Goal: Use online tool/utility: Utilize a website feature to perform a specific function

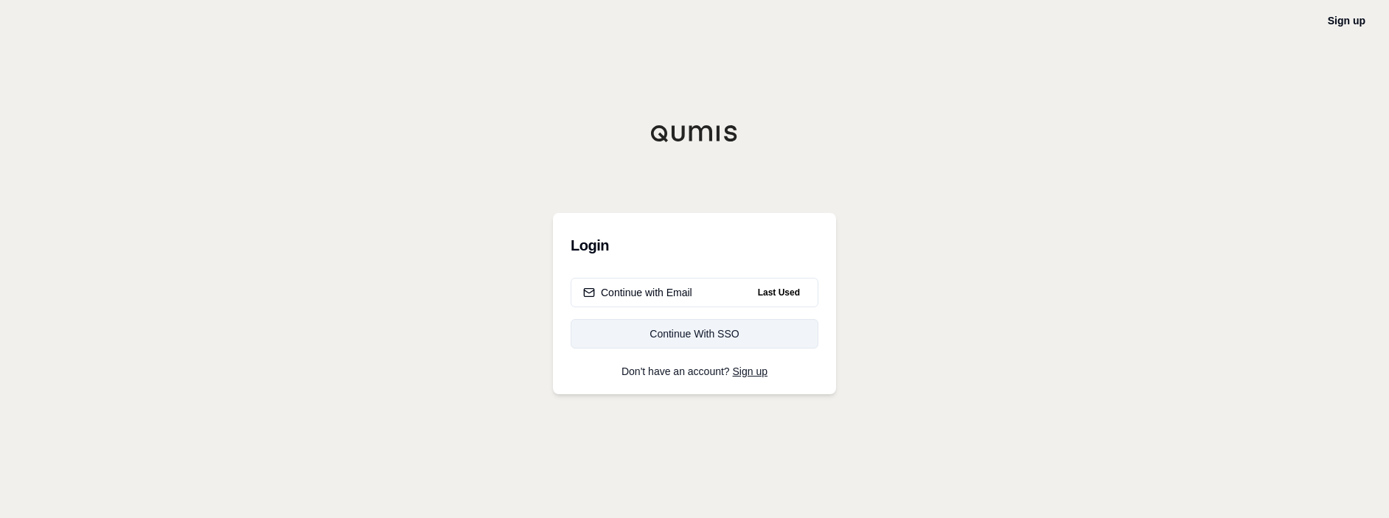
click at [674, 331] on div "Continue With SSO" at bounding box center [694, 334] width 223 height 15
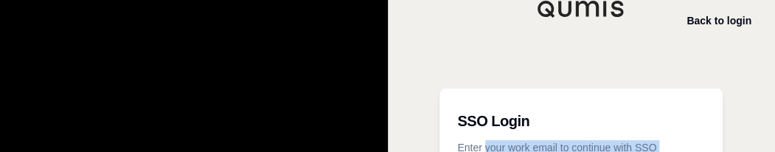
scroll to position [184, 0]
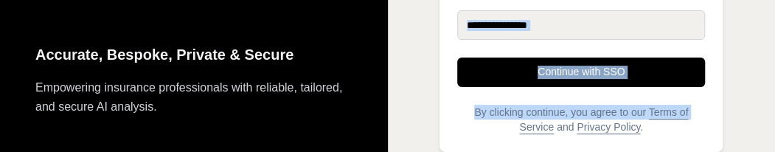
drag, startPoint x: 487, startPoint y: 151, endPoint x: 470, endPoint y: 265, distance: 115.4
drag, startPoint x: 470, startPoint y: 265, endPoint x: 411, endPoint y: 147, distance: 131.9
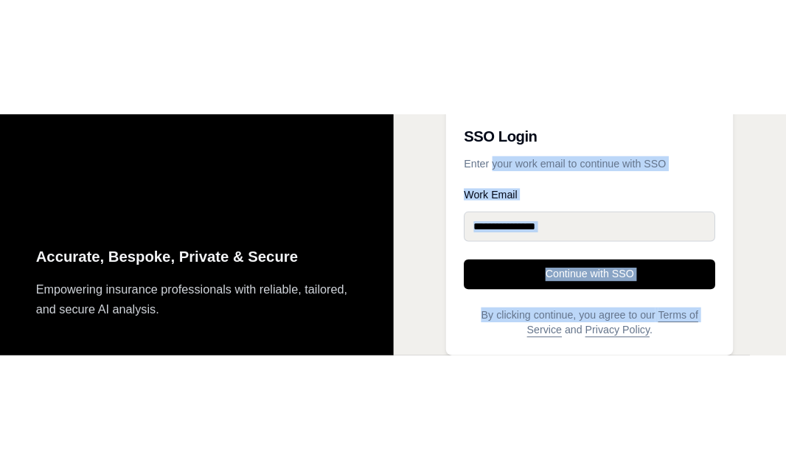
scroll to position [0, 0]
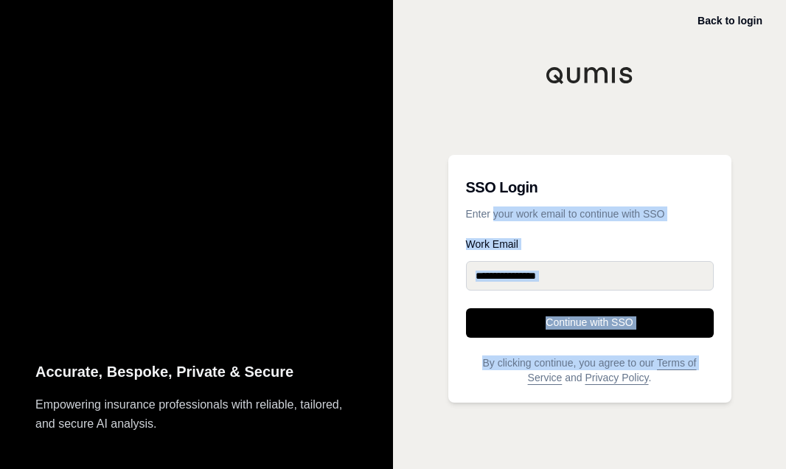
click at [410, 355] on div "Back to login SSO Login Enter your work email to continue with SSO Work Email C…" at bounding box center [589, 234] width 393 height 469
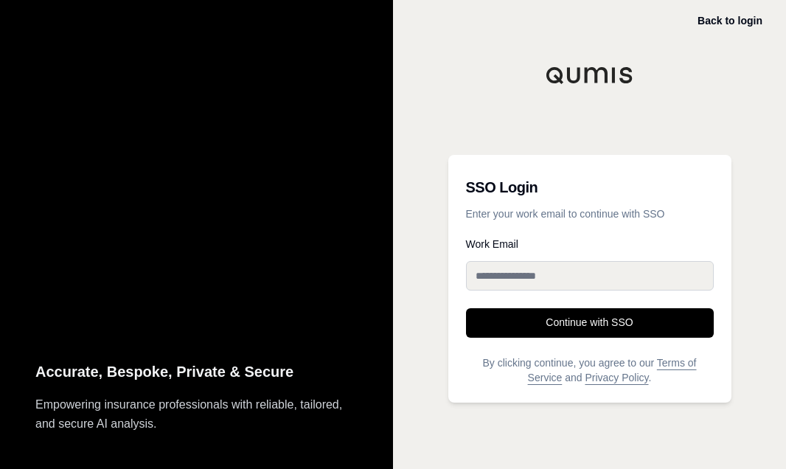
click at [531, 275] on input "Work Email" at bounding box center [590, 275] width 248 height 29
type input "**********"
click at [585, 336] on button "Continue with SSO" at bounding box center [590, 322] width 248 height 29
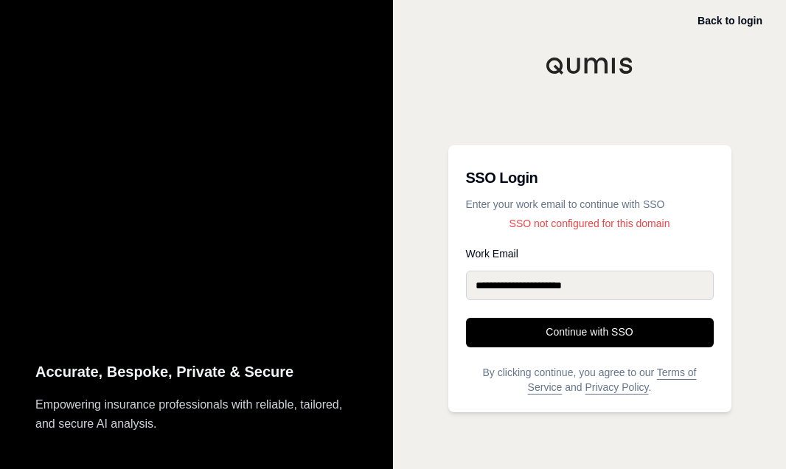
click at [650, 290] on input "**********" at bounding box center [590, 285] width 248 height 29
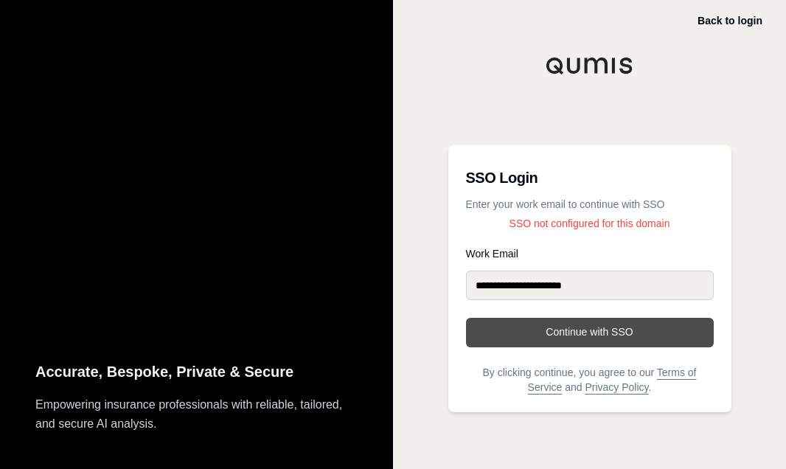
click at [600, 338] on button "Continue with SSO" at bounding box center [590, 332] width 248 height 29
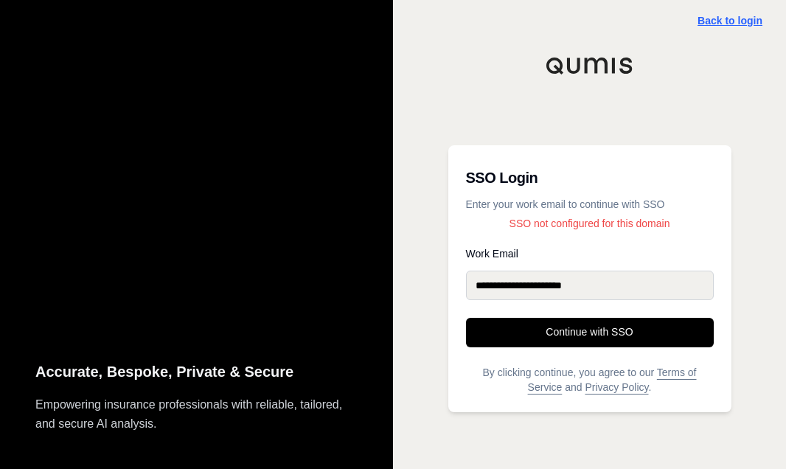
click at [740, 24] on link "Back to login" at bounding box center [729, 21] width 65 height 12
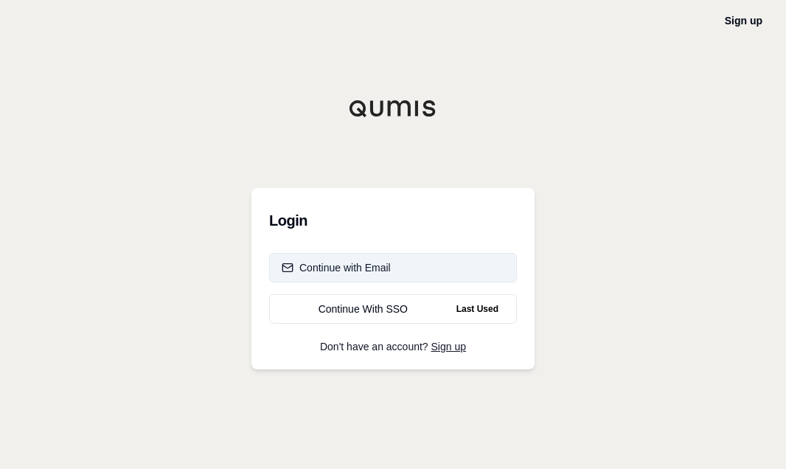
click at [400, 262] on button "Continue with Email" at bounding box center [393, 267] width 248 height 29
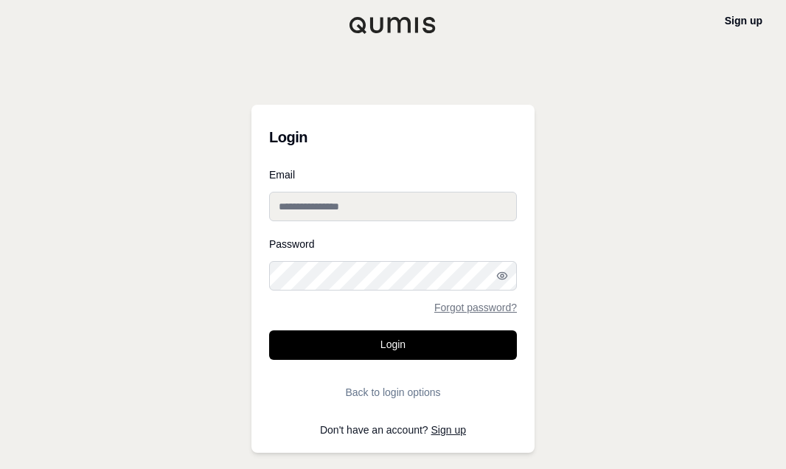
type input "**********"
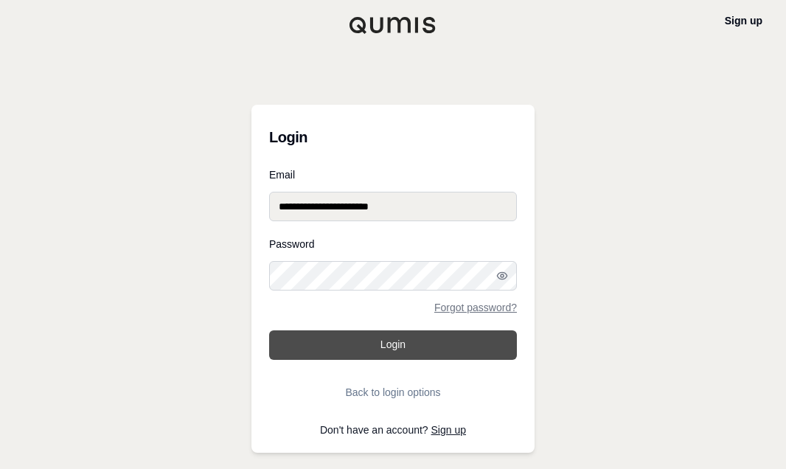
click at [394, 349] on button "Login" at bounding box center [393, 344] width 248 height 29
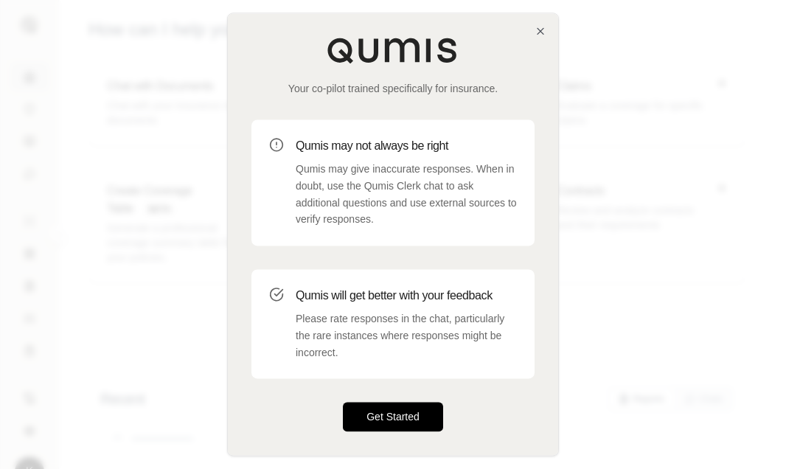
click at [420, 409] on button "Get Started" at bounding box center [393, 417] width 100 height 29
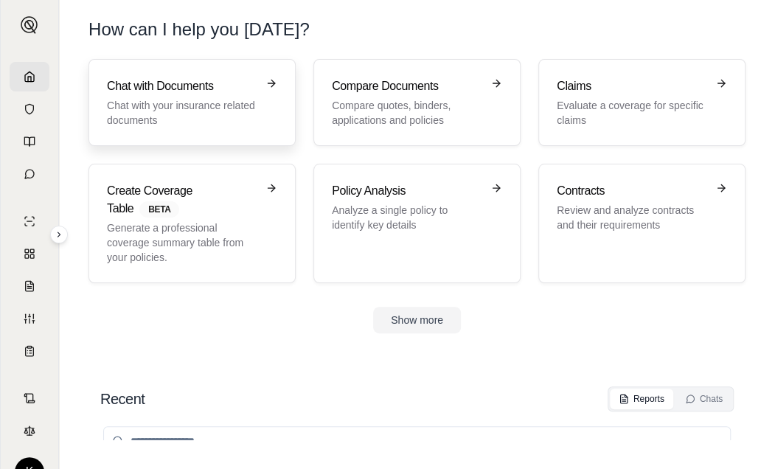
click at [217, 125] on p "Chat with your insurance related documents" at bounding box center [182, 112] width 150 height 29
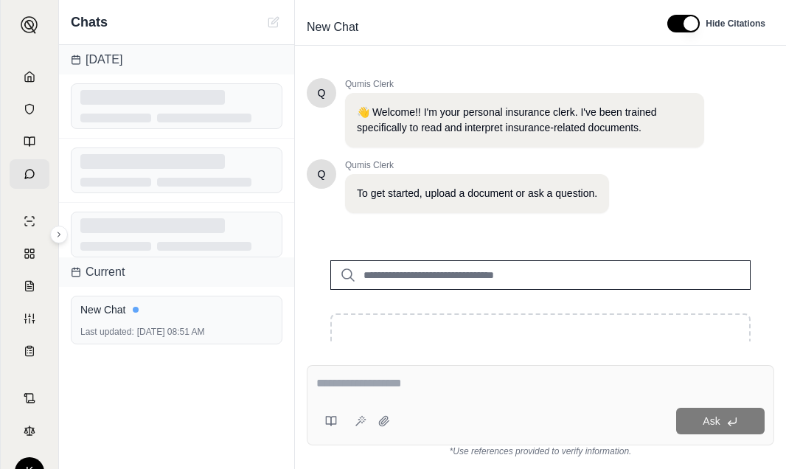
scroll to position [88, 0]
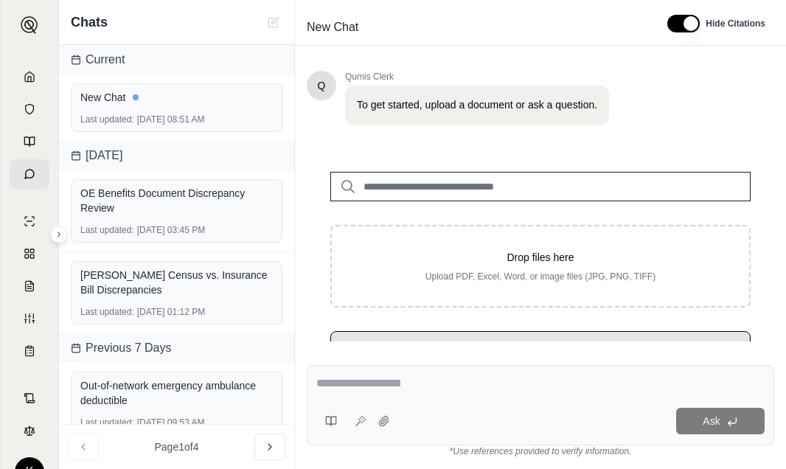
click at [379, 386] on textarea at bounding box center [540, 384] width 448 height 18
paste textarea "**********"
type textarea "**********"
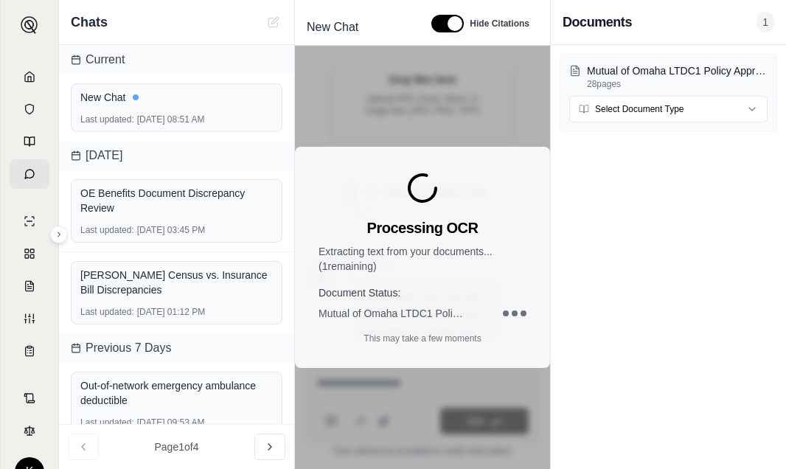
scroll to position [370, 0]
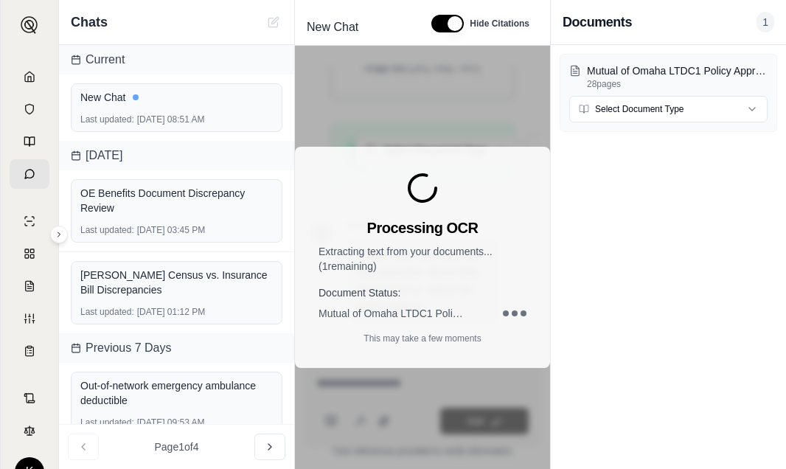
click at [631, 324] on div "Mutual of Omaha LTDC1 Policy Approved [Big River].pdf 28 pages Select Document …" at bounding box center [668, 257] width 235 height 424
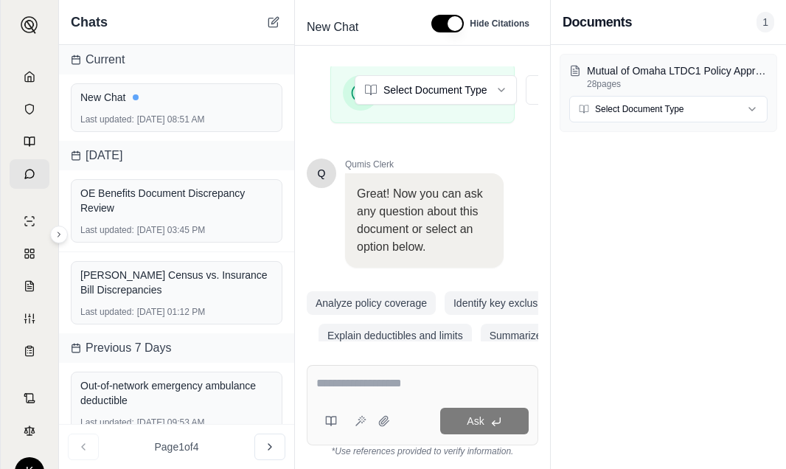
scroll to position [506, 0]
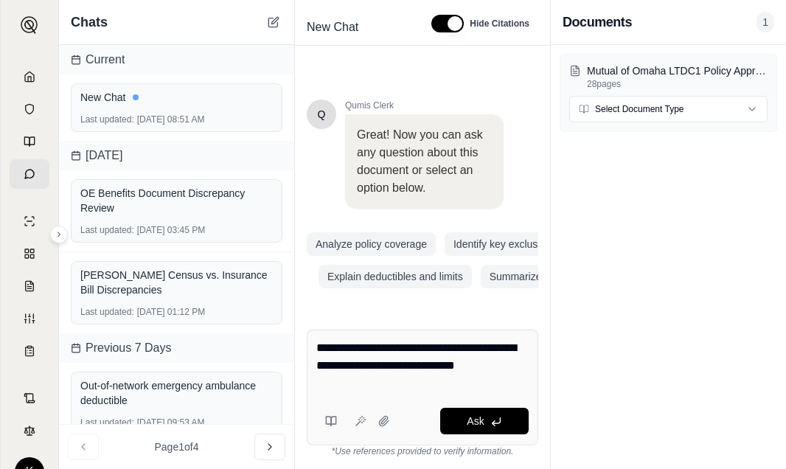
type textarea "**********"
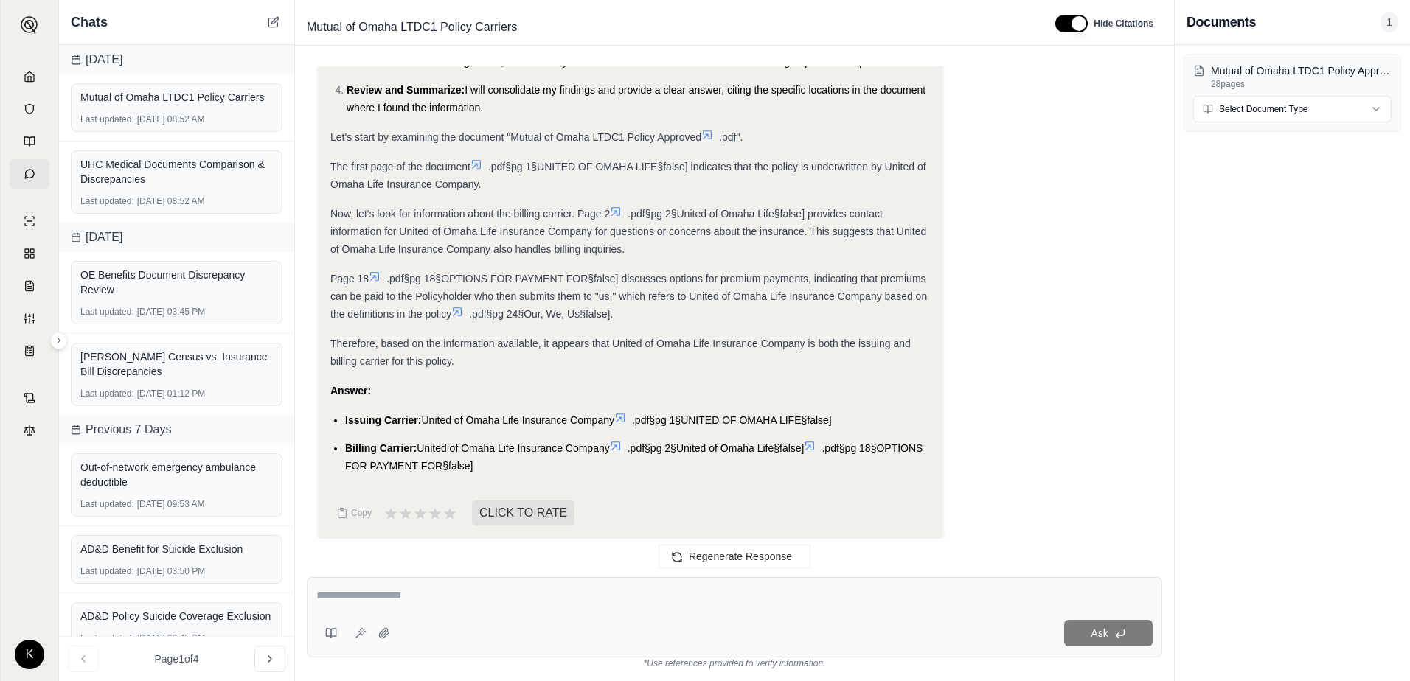
scroll to position [300, 0]
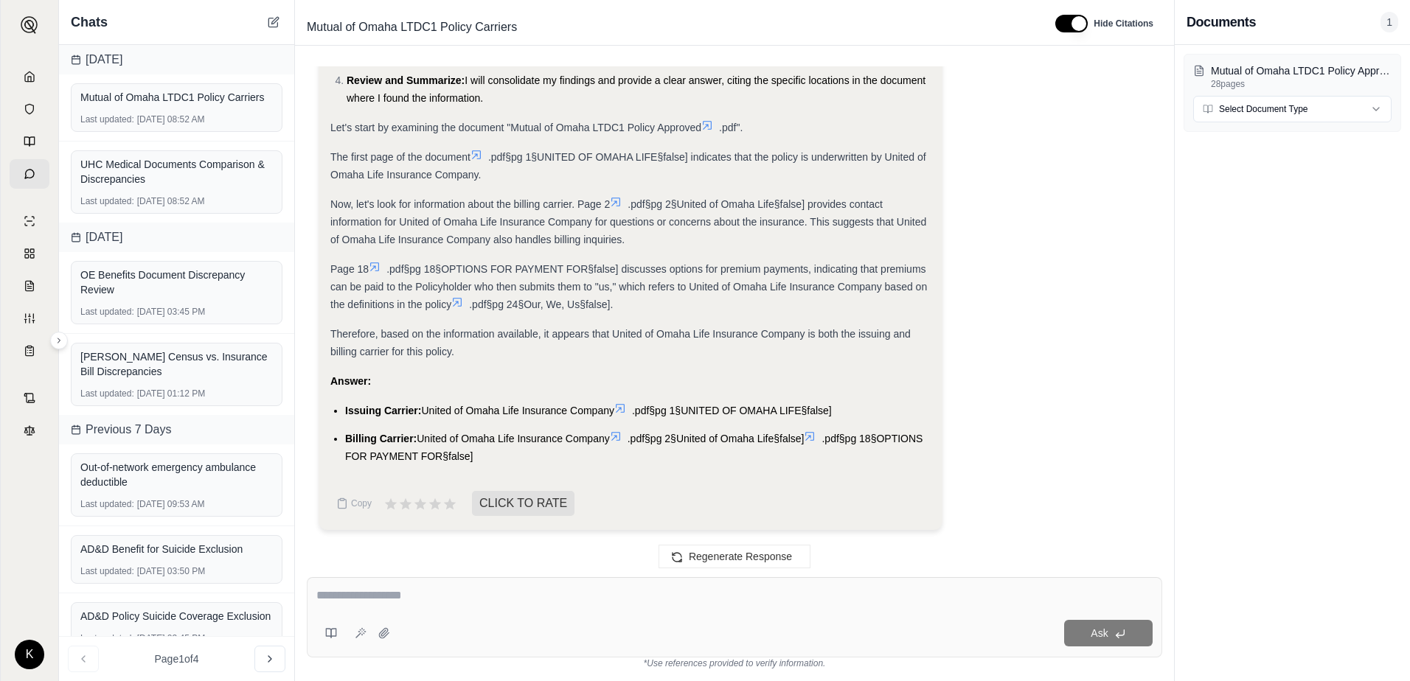
click at [1047, 517] on textarea at bounding box center [734, 596] width 836 height 18
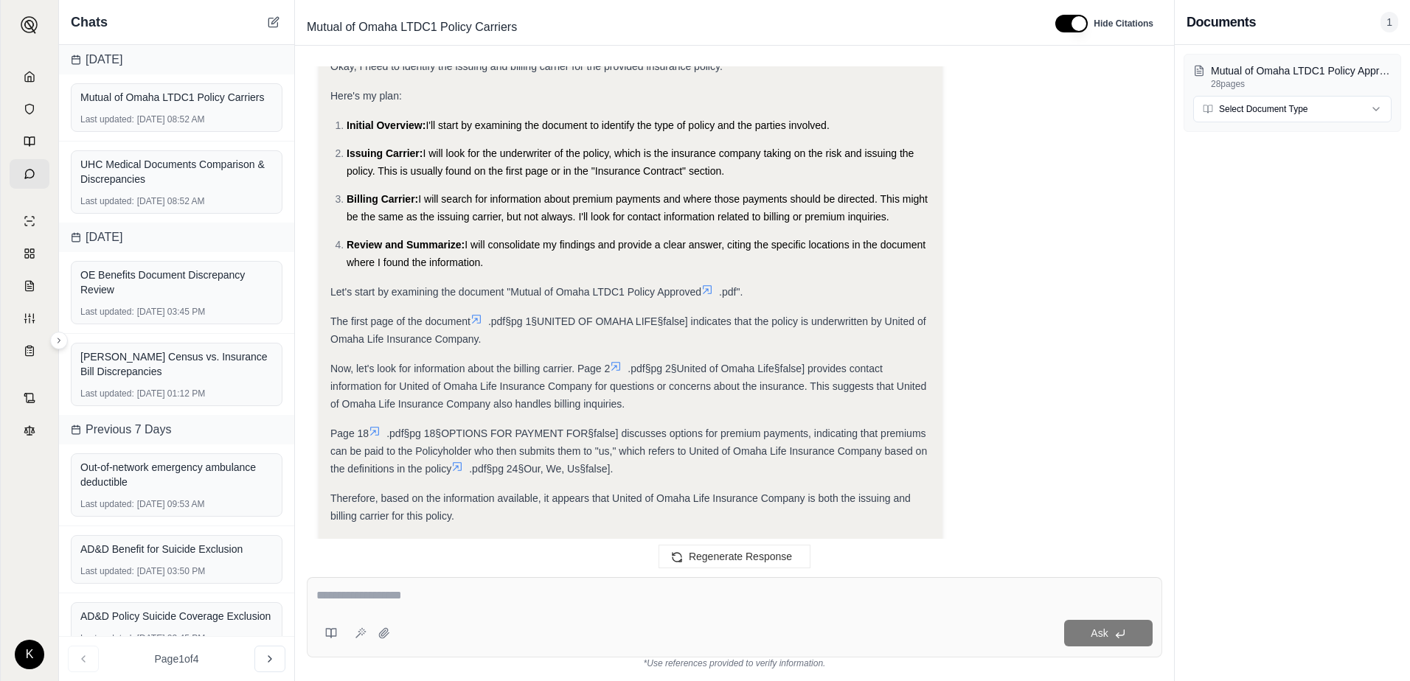
scroll to position [0, 0]
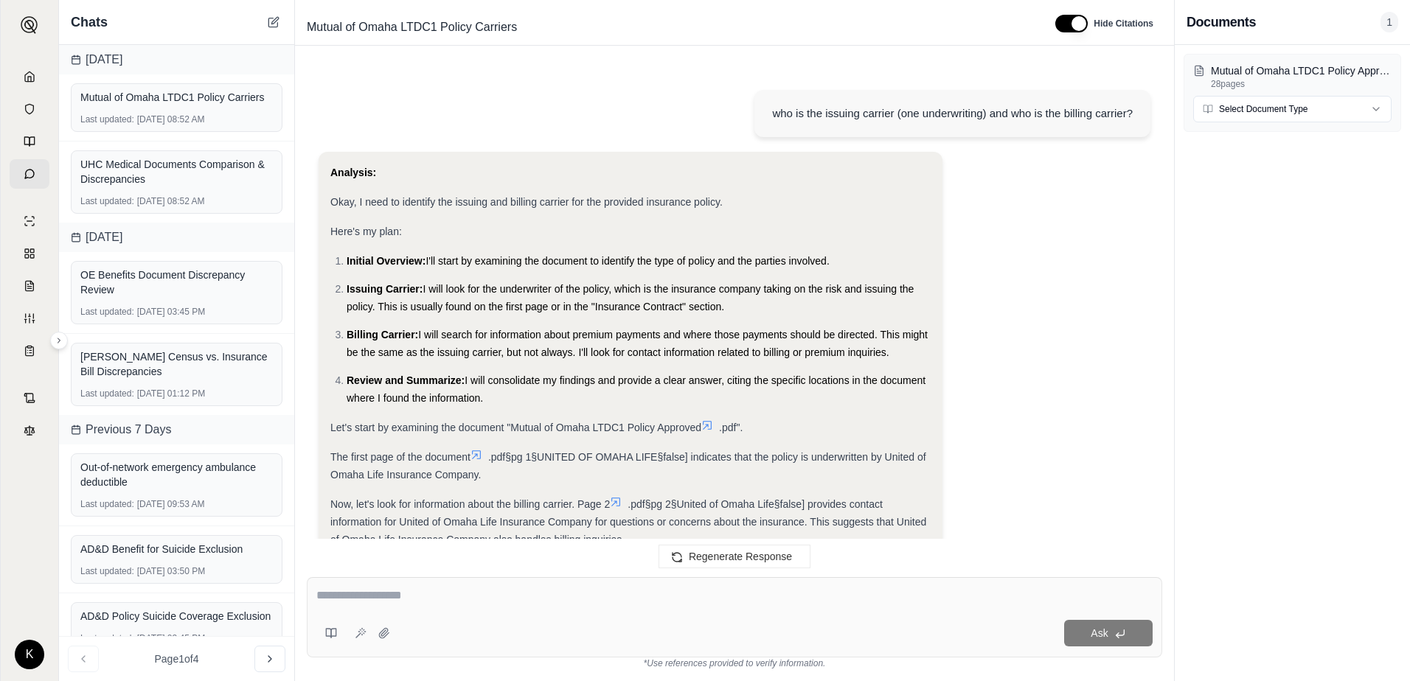
click at [24, 180] on link at bounding box center [30, 173] width 40 height 29
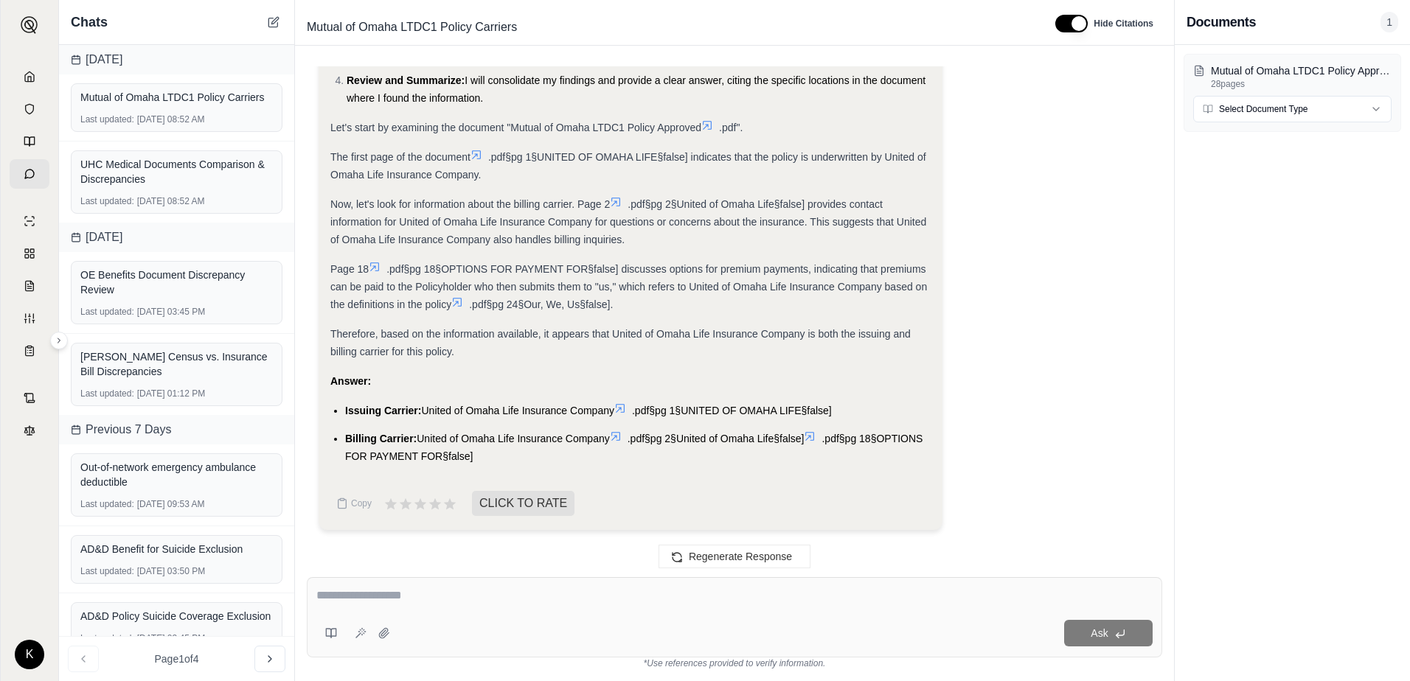
drag, startPoint x: 750, startPoint y: 633, endPoint x: 561, endPoint y: 638, distance: 188.8
click at [698, 517] on div "Ask" at bounding box center [774, 633] width 756 height 27
click at [380, 517] on icon at bounding box center [384, 633] width 12 height 12
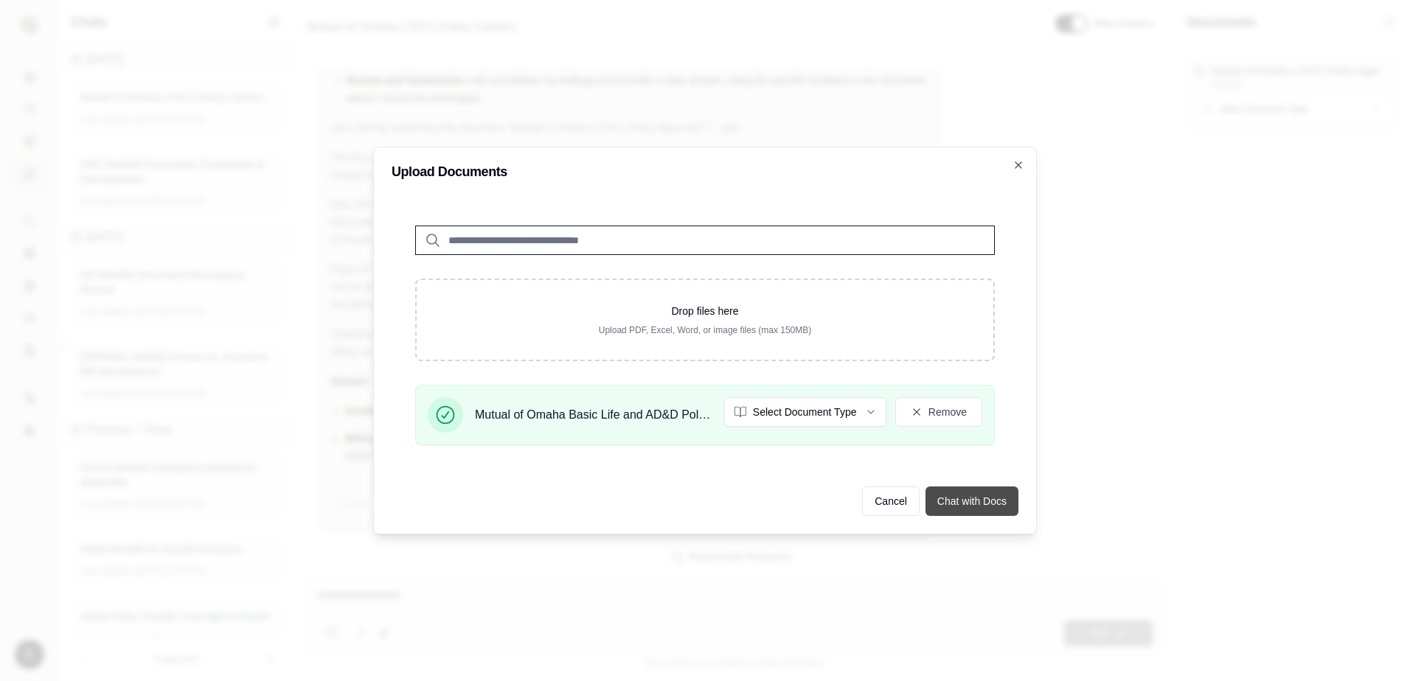
click at [1000, 497] on button "Chat with Docs" at bounding box center [971, 501] width 93 height 29
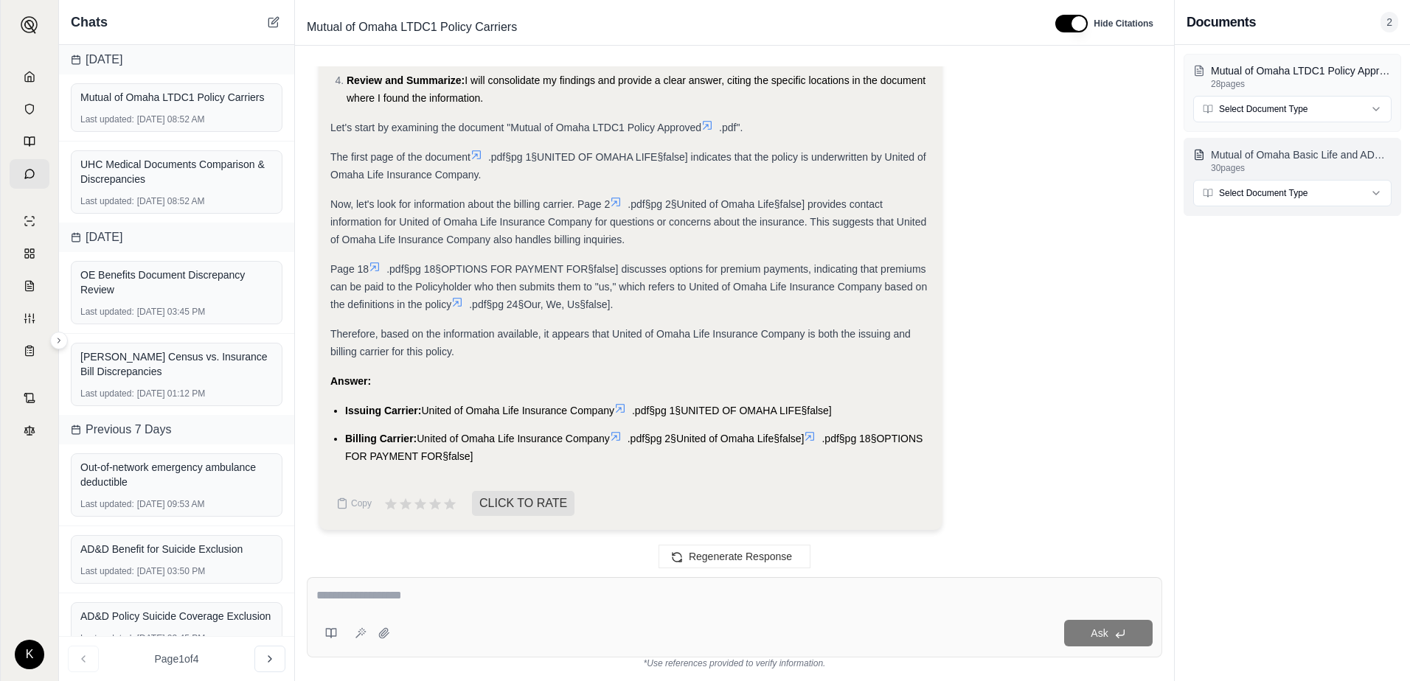
click at [1281, 150] on p "Mutual of Omaha Basic Life and AD&D Policy Approved [Big River].pdf" at bounding box center [1301, 154] width 181 height 15
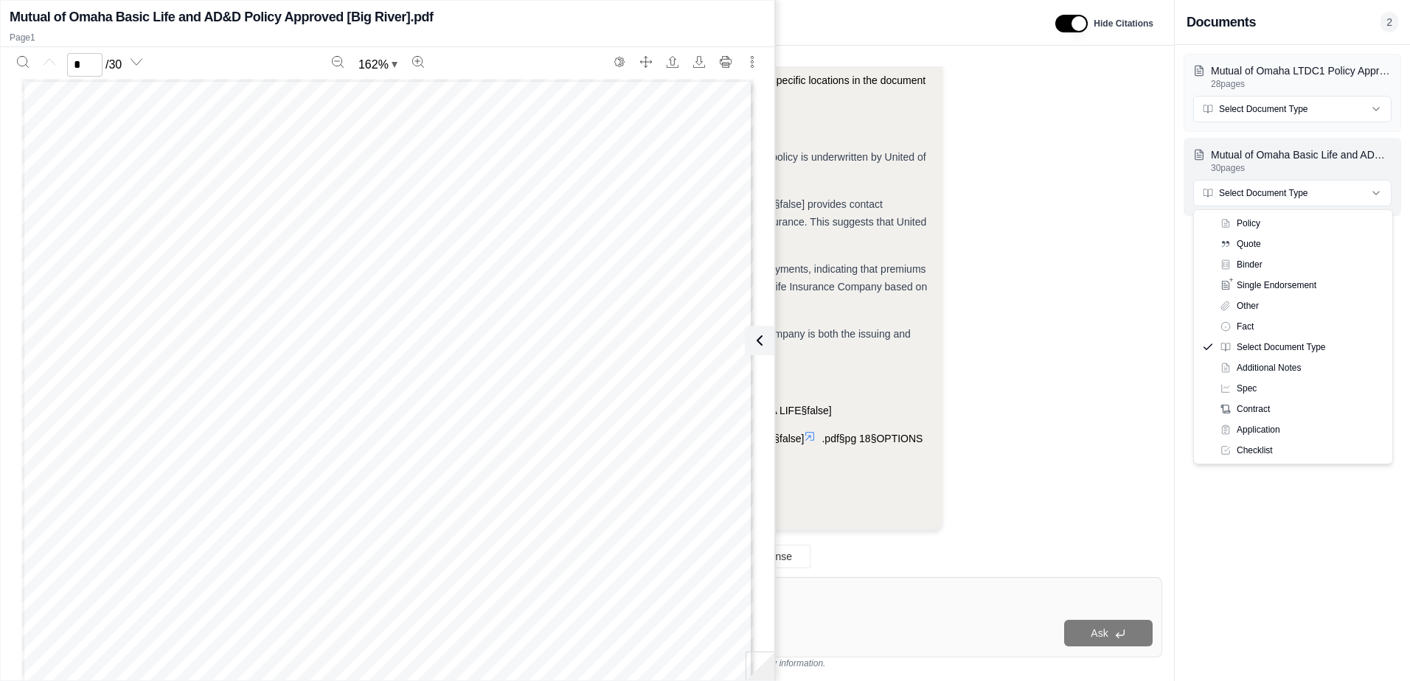
click at [1273, 192] on html "K Chats [DATE] Mutual of Omaha LTDC1 Policy Carriers Last updated: [DATE] 08:52…" at bounding box center [705, 340] width 1410 height 681
click at [1273, 193] on html "K Chats [DATE] Mutual of Omaha LTDC1 Policy Carriers Last updated: [DATE] 08:52…" at bounding box center [705, 340] width 1410 height 681
click at [916, 105] on li "Review and Summarize: I will consolidate my findings and provide a clear answer…" at bounding box center [639, 89] width 584 height 35
click at [852, 517] on div "Ask" at bounding box center [774, 633] width 756 height 27
drag, startPoint x: 84, startPoint y: 16, endPoint x: 94, endPoint y: 16, distance: 10.3
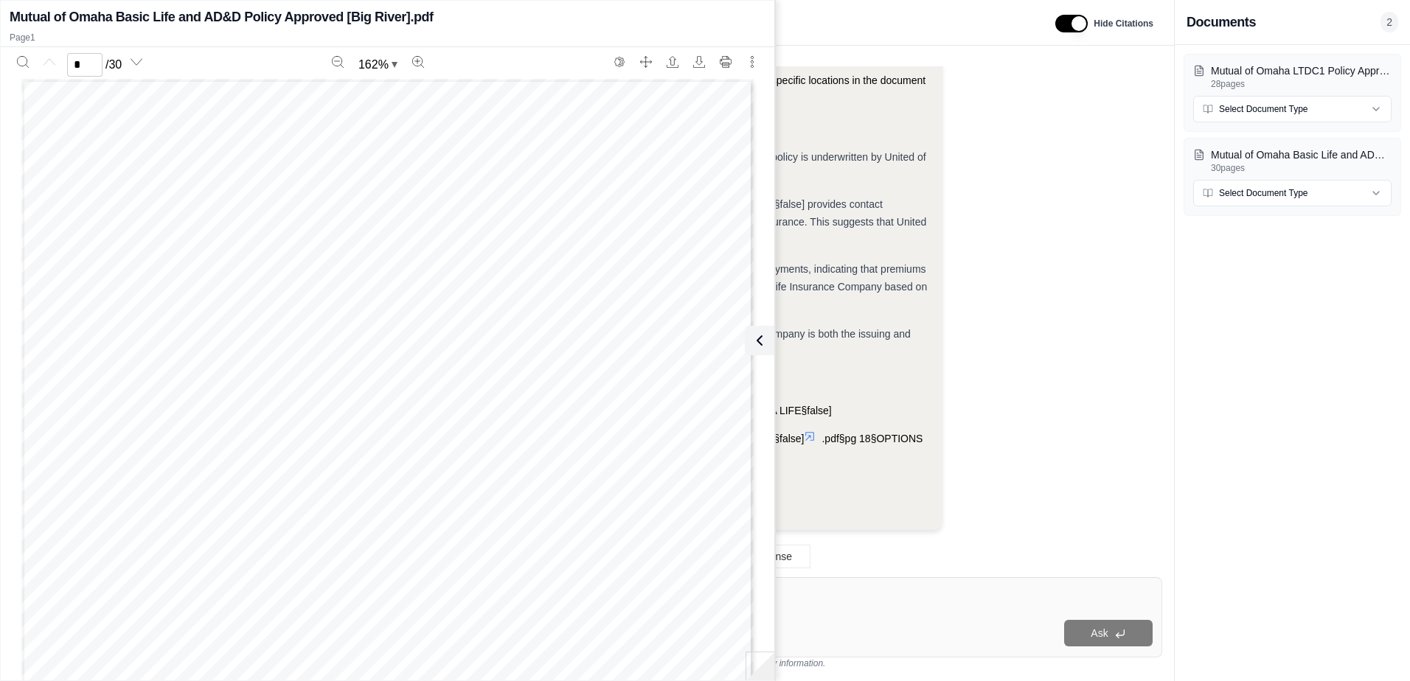
click at [89, 16] on h2 "Mutual of Omaha Basic Life and AD&D Policy Approved [Big River].pdf" at bounding box center [222, 17] width 424 height 21
click at [756, 66] on icon "More actions" at bounding box center [752, 62] width 12 height 12
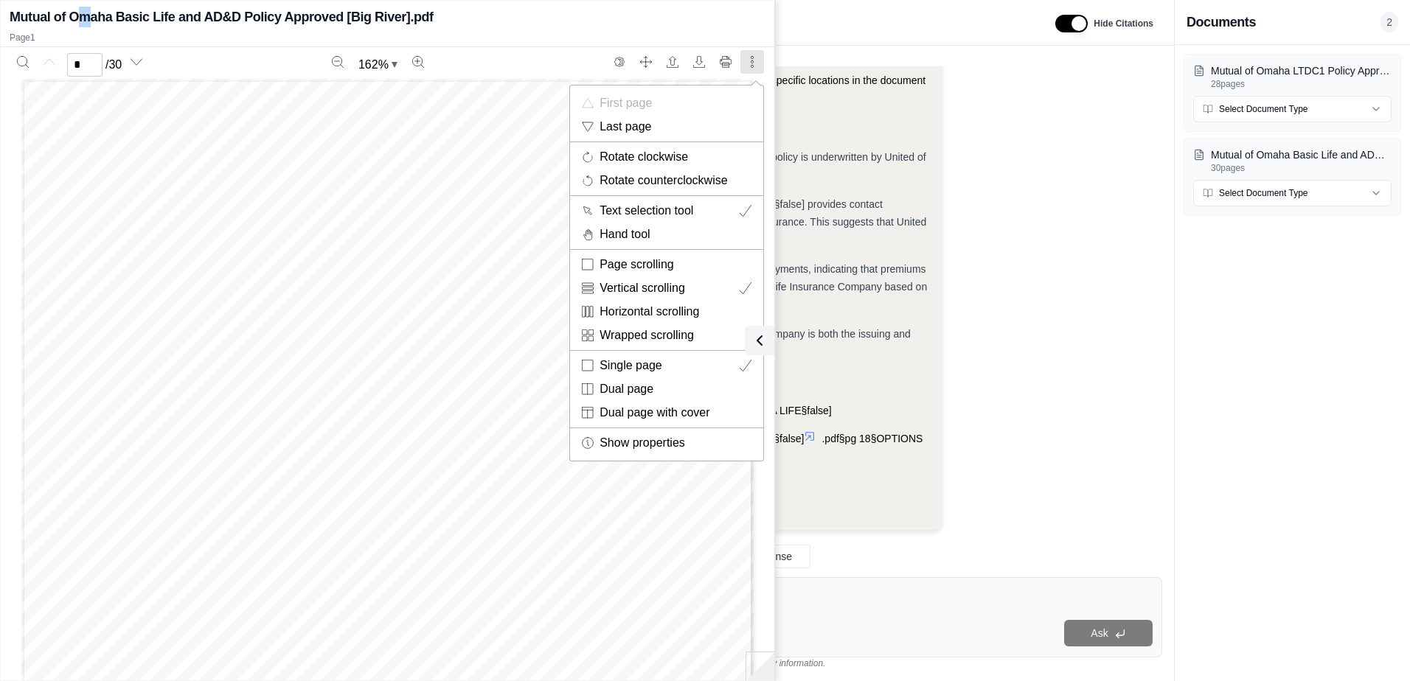
drag, startPoint x: 957, startPoint y: 228, endPoint x: 972, endPoint y: 254, distance: 30.4
click at [961, 228] on div at bounding box center [705, 340] width 1410 height 681
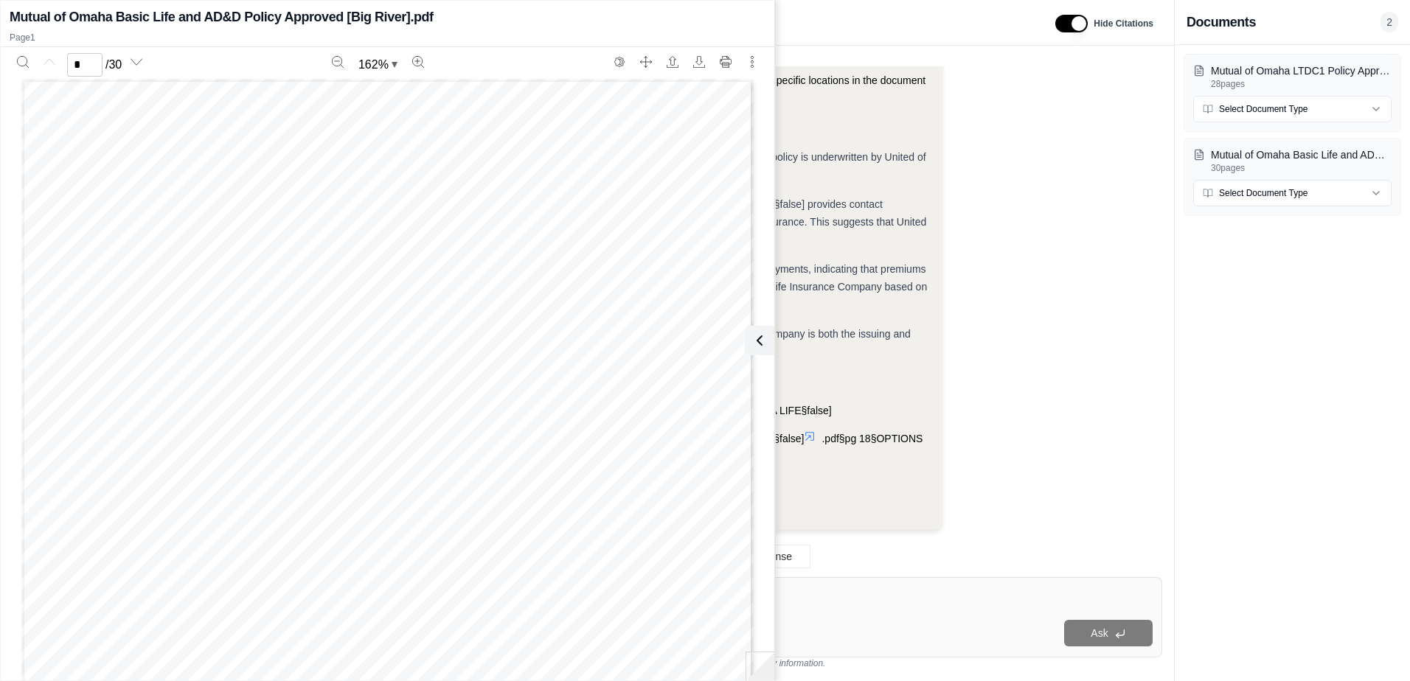
click at [860, 517] on div "Ask" at bounding box center [774, 633] width 756 height 27
click at [770, 340] on button at bounding box center [756, 340] width 29 height 29
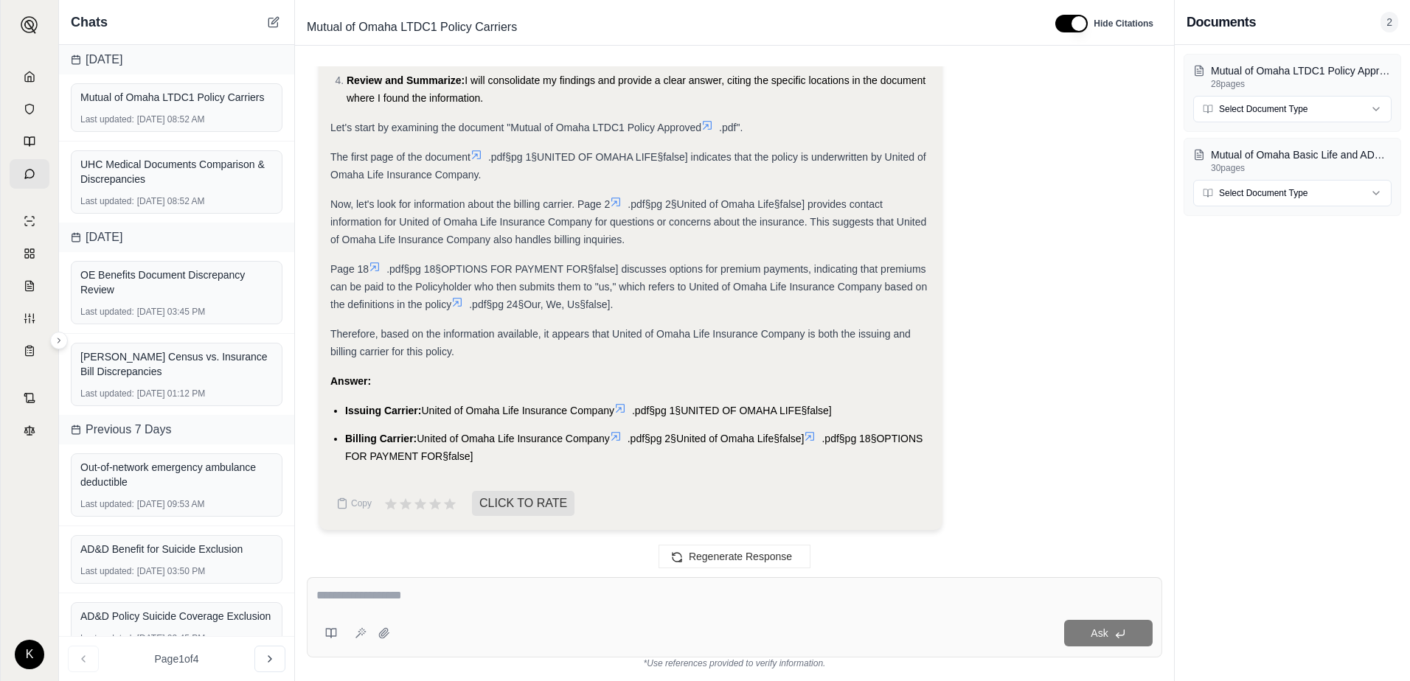
click at [591, 517] on div "Ask" at bounding box center [734, 617] width 855 height 80
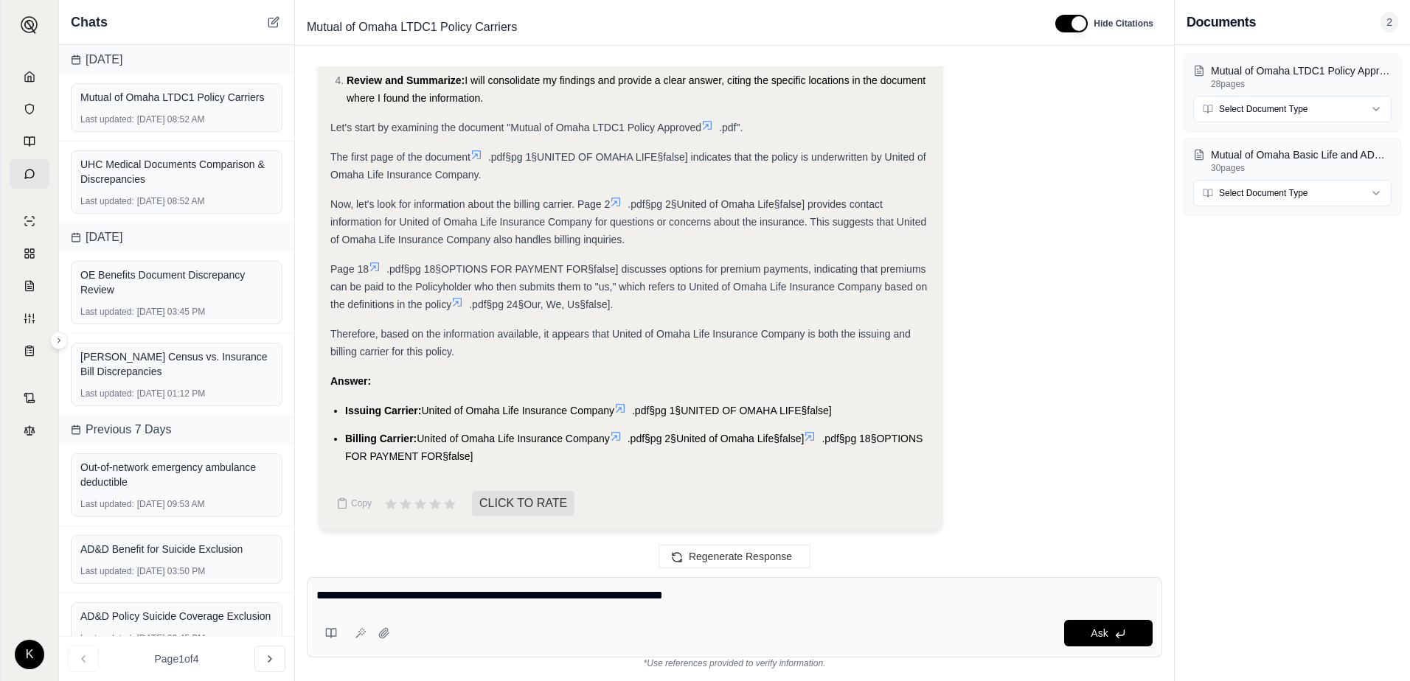
type textarea "**********"
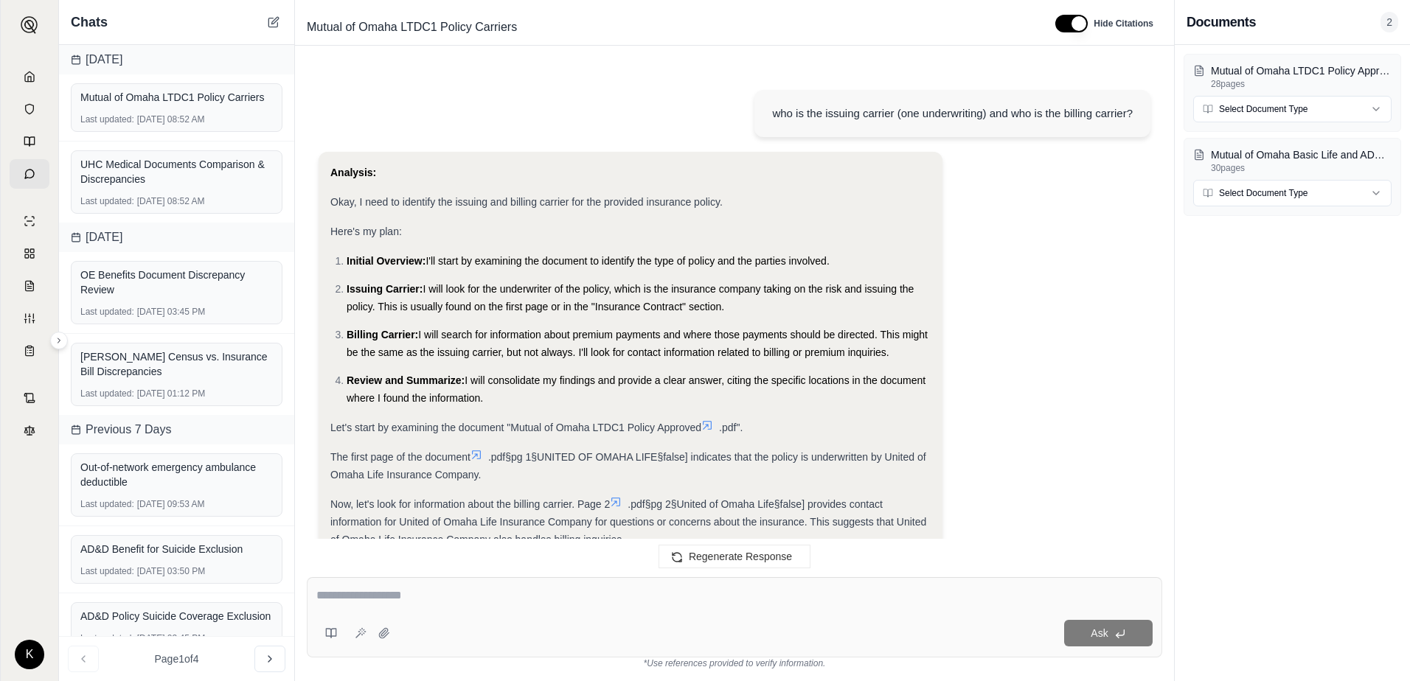
scroll to position [1064, 0]
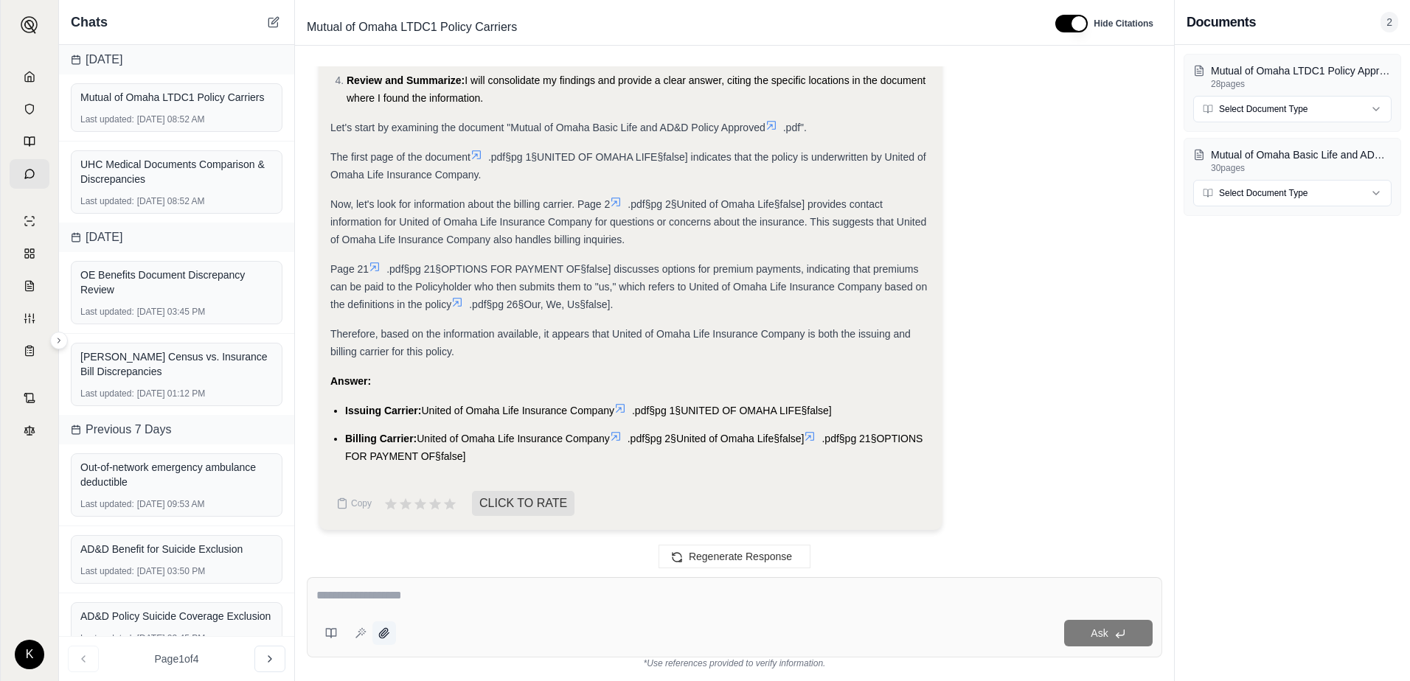
click at [380, 517] on icon at bounding box center [384, 633] width 12 height 12
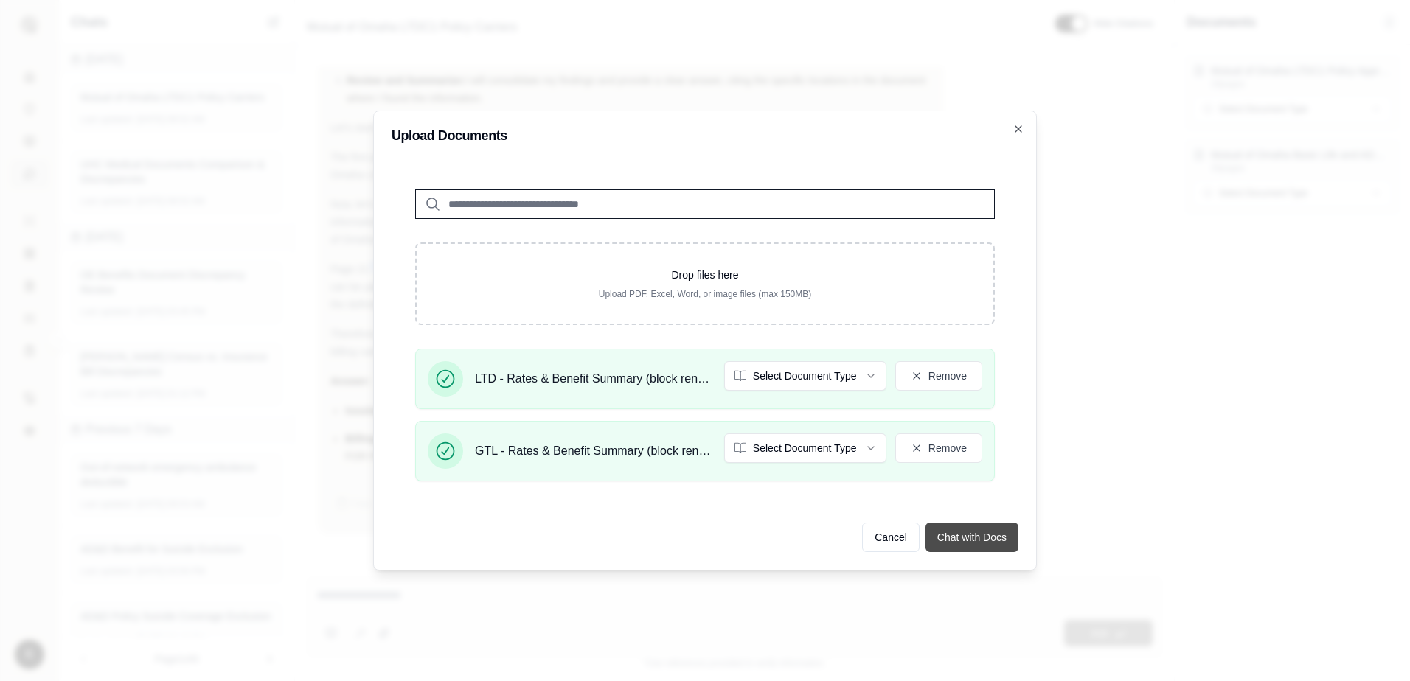
drag, startPoint x: 975, startPoint y: 530, endPoint x: 984, endPoint y: 526, distance: 9.6
click at [975, 517] on button "Chat with Docs" at bounding box center [971, 537] width 93 height 29
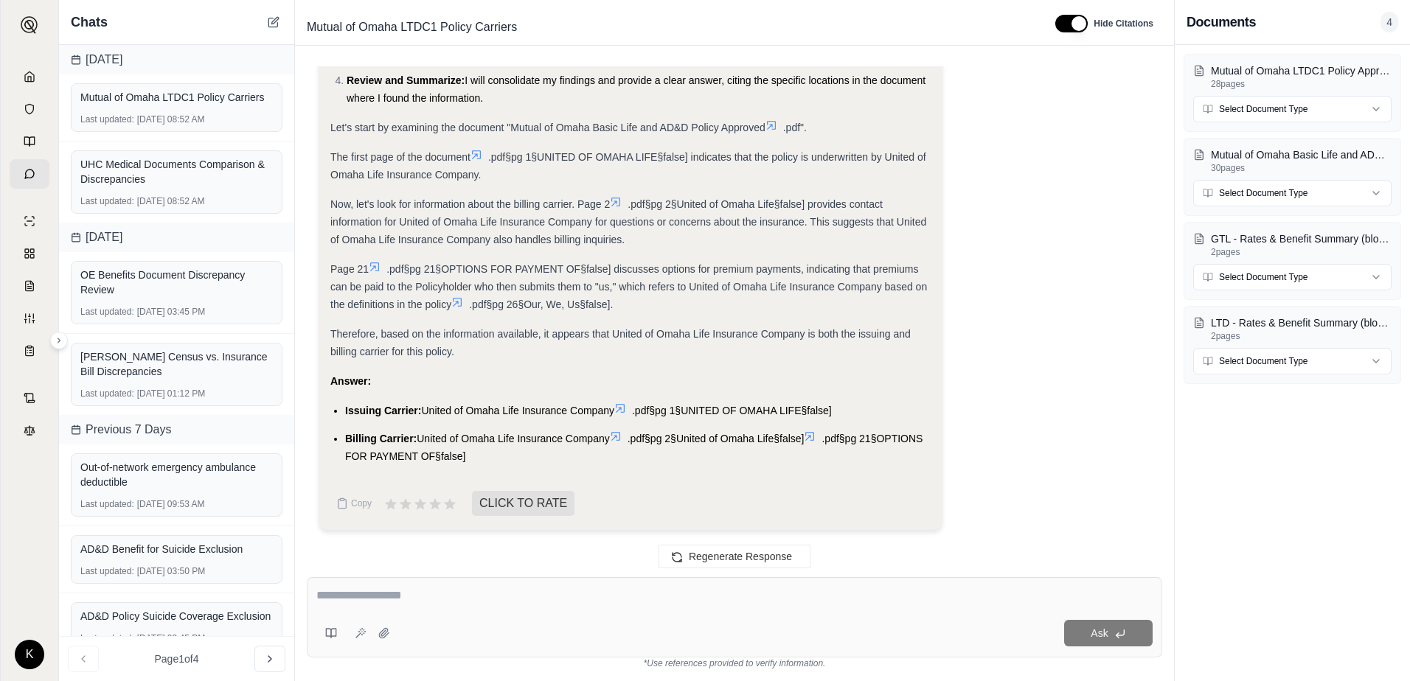
click at [377, 517] on textarea at bounding box center [734, 596] width 836 height 18
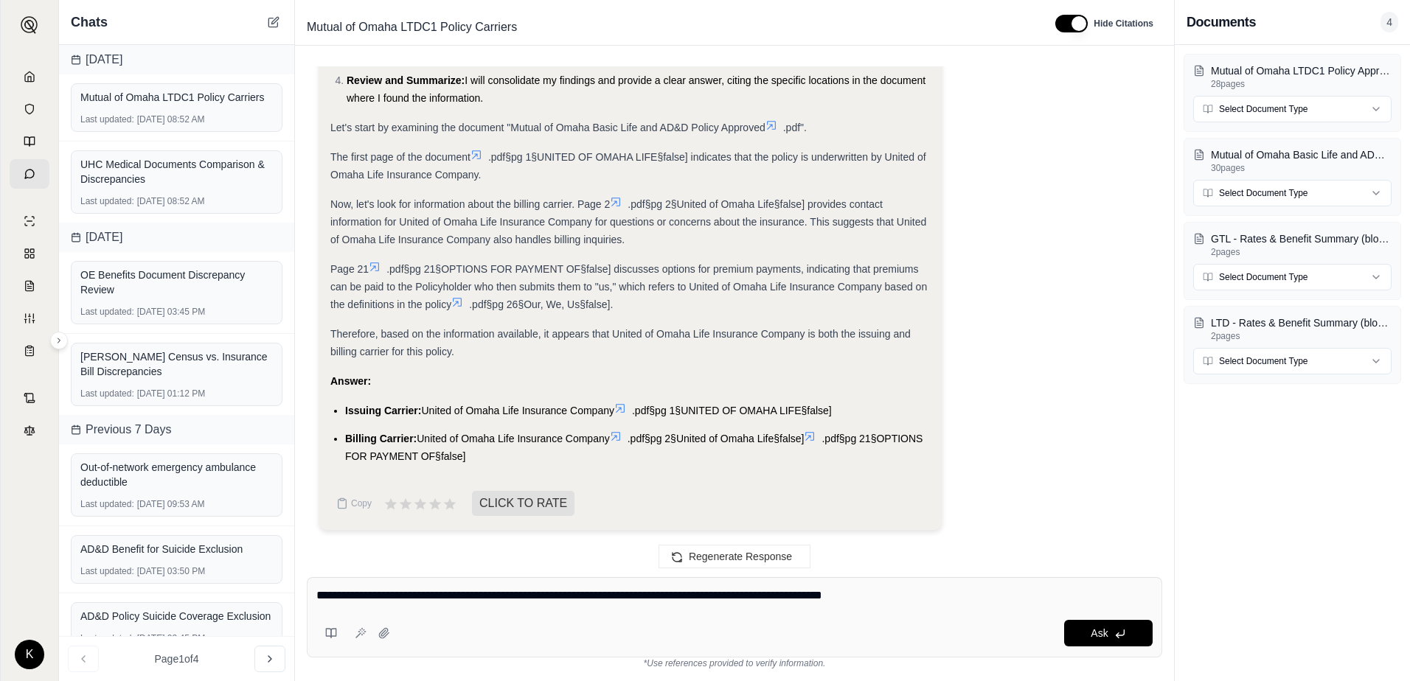
type textarea "**********"
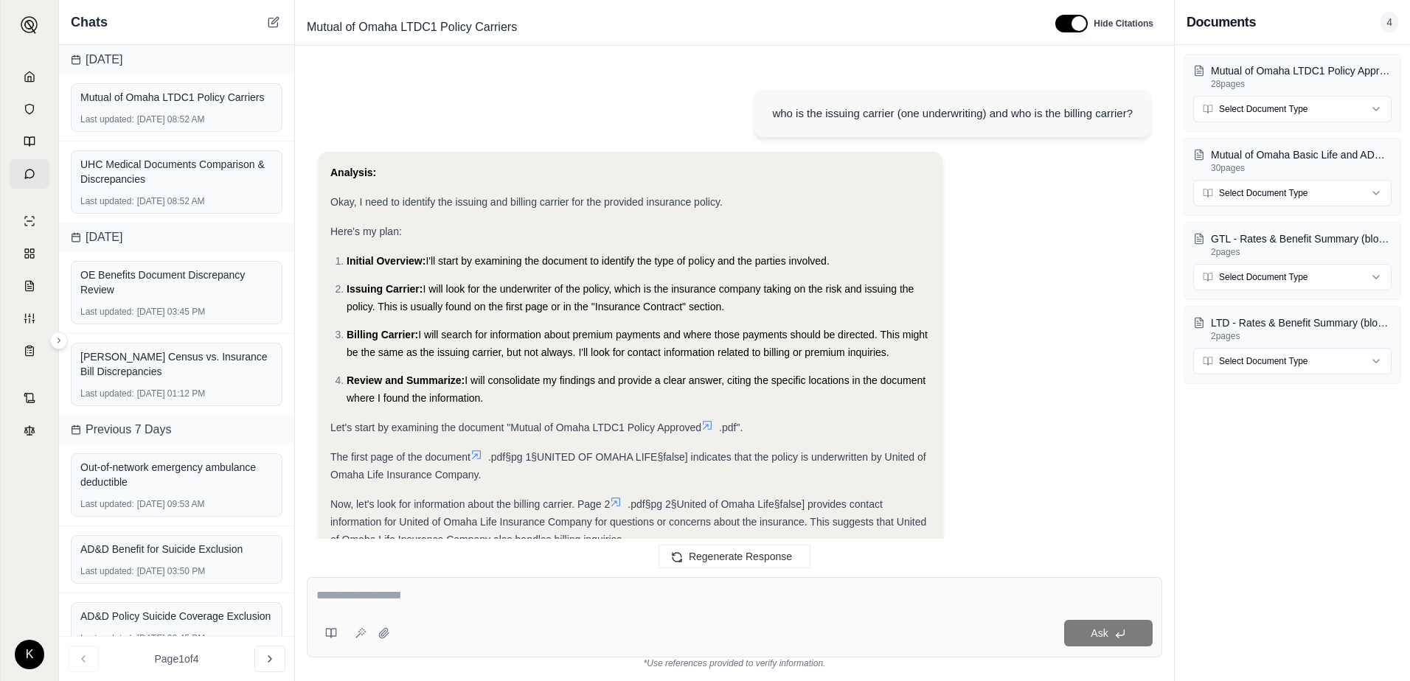
scroll to position [2102, 0]
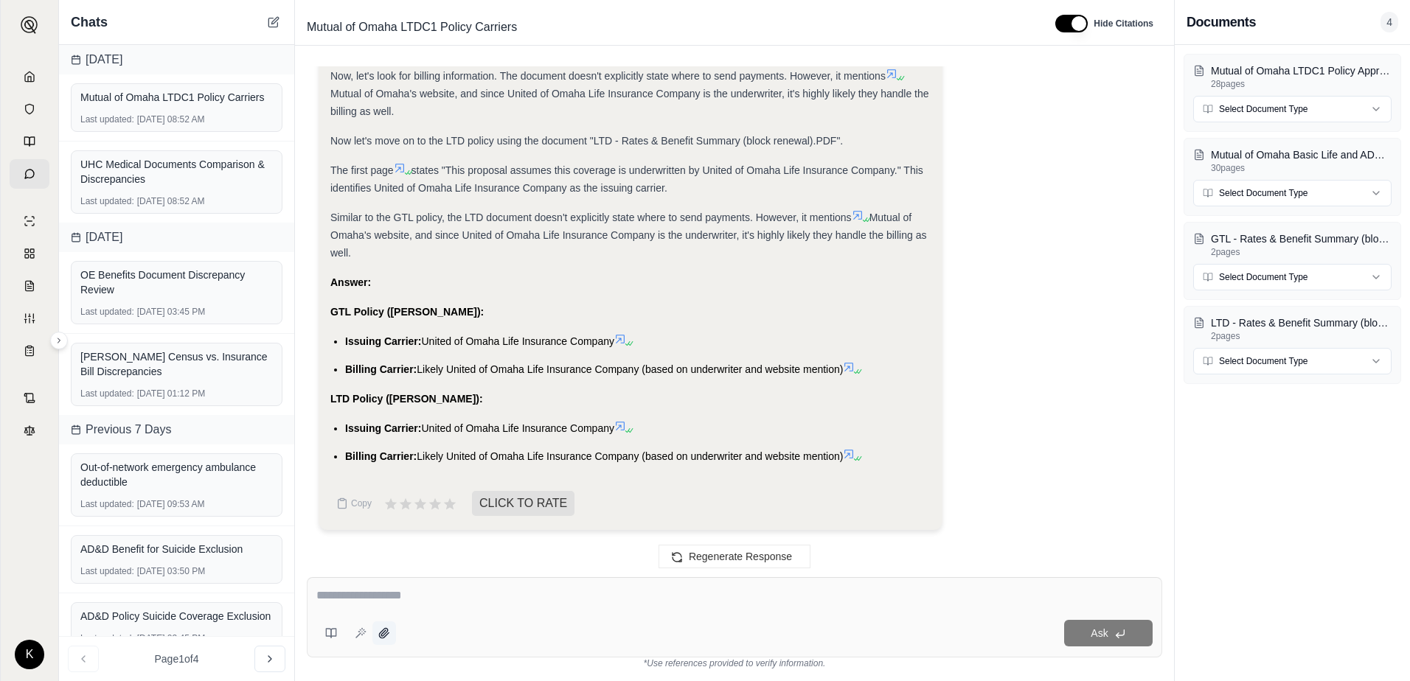
click at [378, 517] on icon at bounding box center [384, 633] width 12 height 12
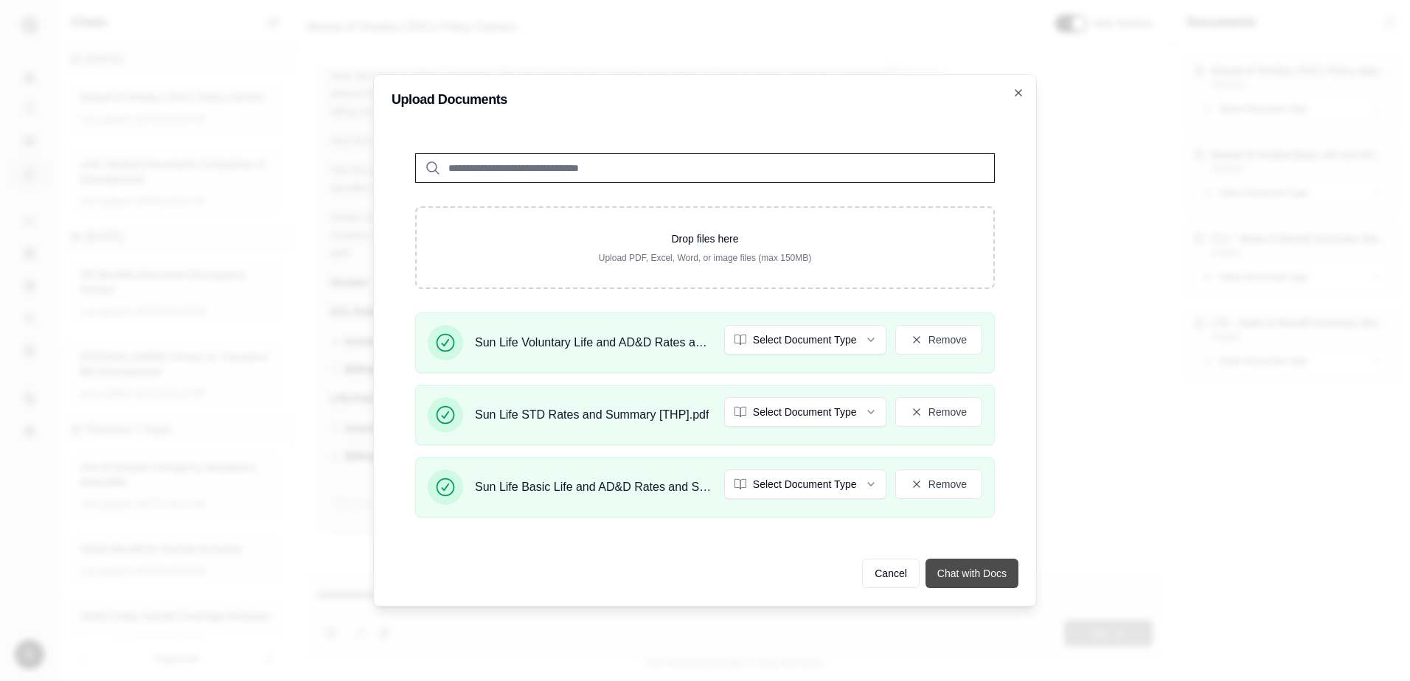
click at [976, 517] on button "Chat with Docs" at bounding box center [971, 573] width 93 height 29
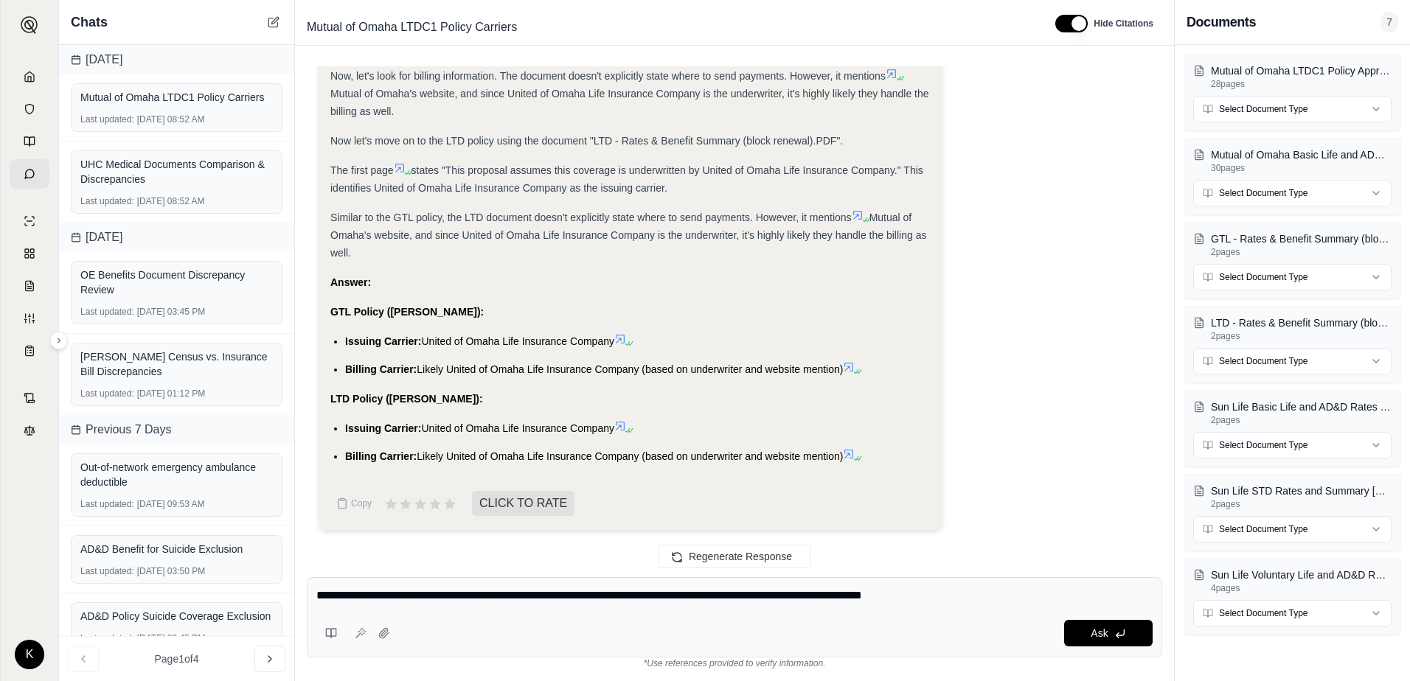
type textarea "**********"
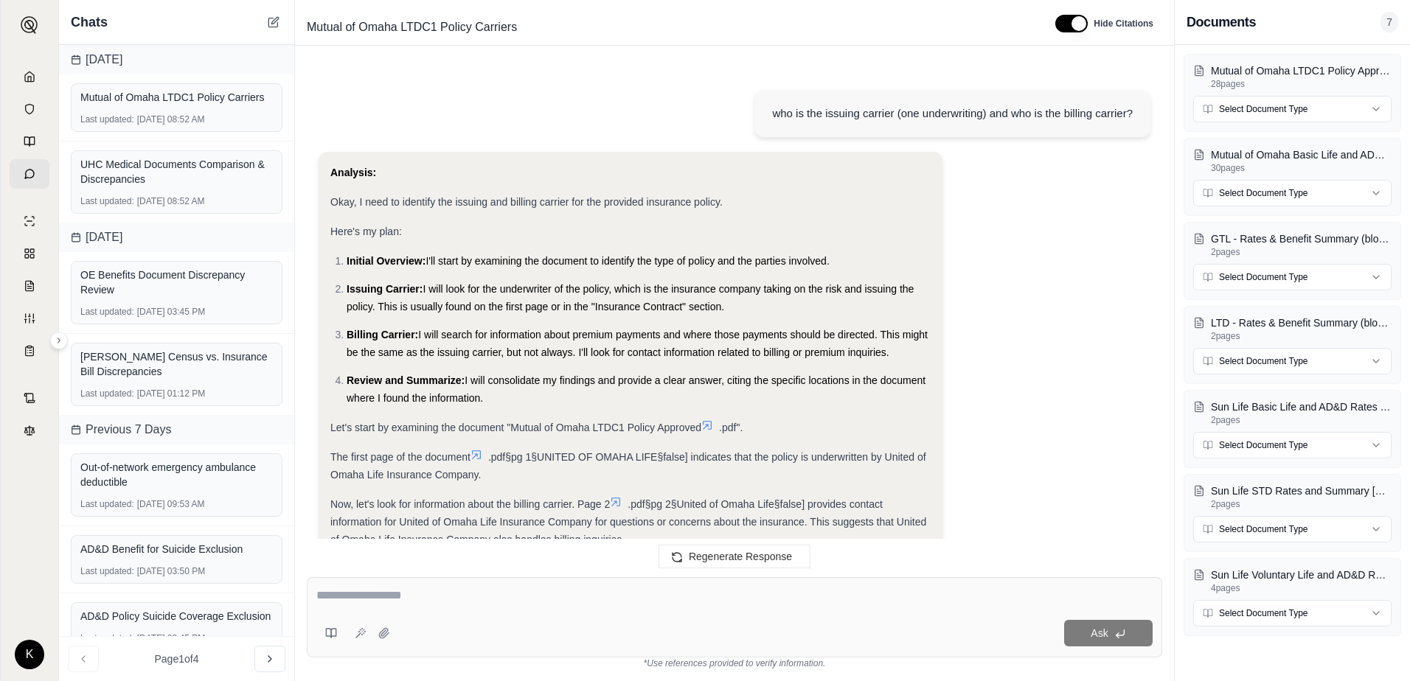
scroll to position [3298, 0]
